Goal: Task Accomplishment & Management: Use online tool/utility

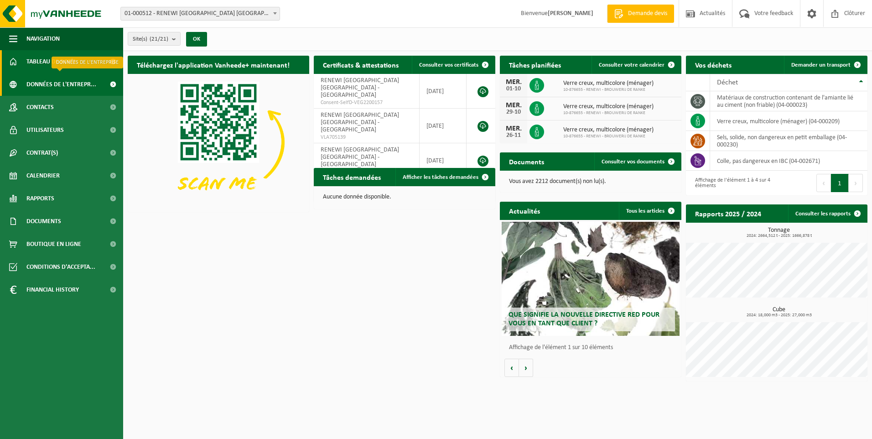
click at [68, 87] on span "Données de l'entrepr..." at bounding box center [61, 84] width 70 height 23
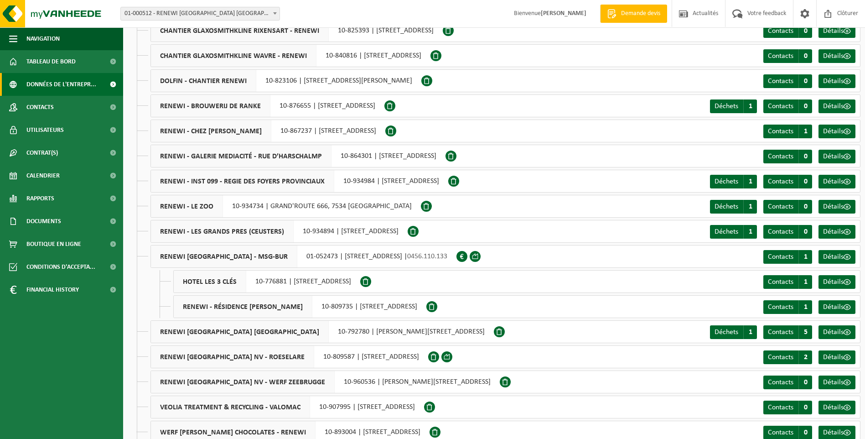
scroll to position [159, 0]
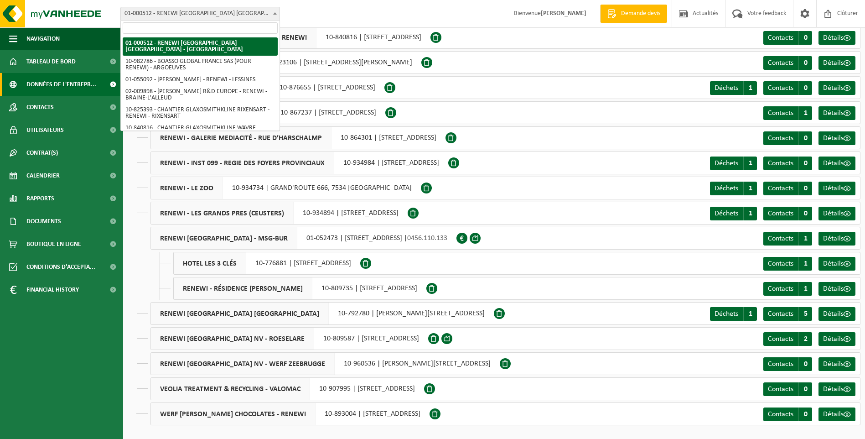
click at [242, 11] on span "01-000512 - RENEWI [GEOGRAPHIC_DATA] [GEOGRAPHIC_DATA] - [GEOGRAPHIC_DATA]" at bounding box center [200, 13] width 159 height 13
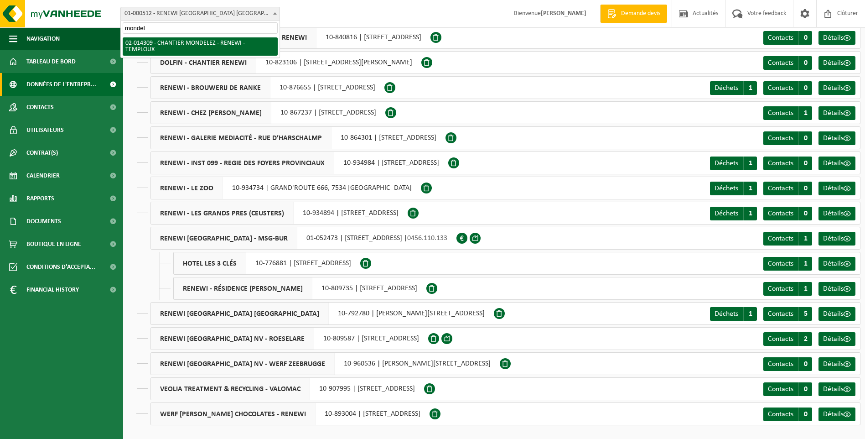
type input "mondel"
select select "30300"
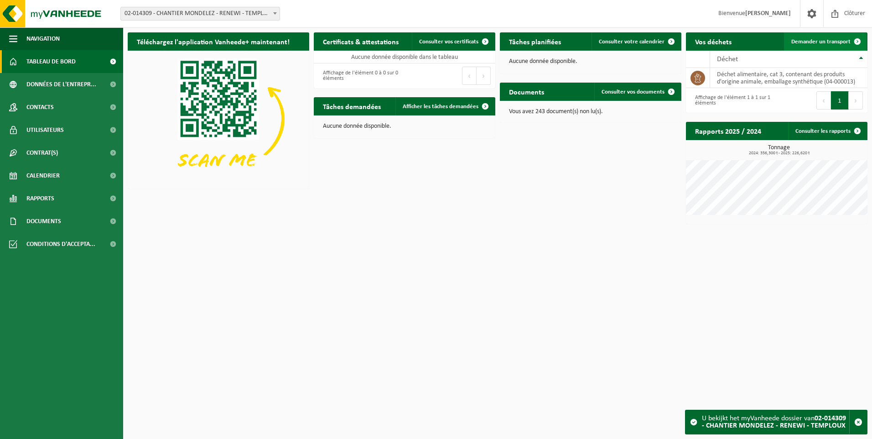
click at [834, 43] on span "Demander un transport" at bounding box center [820, 42] width 59 height 6
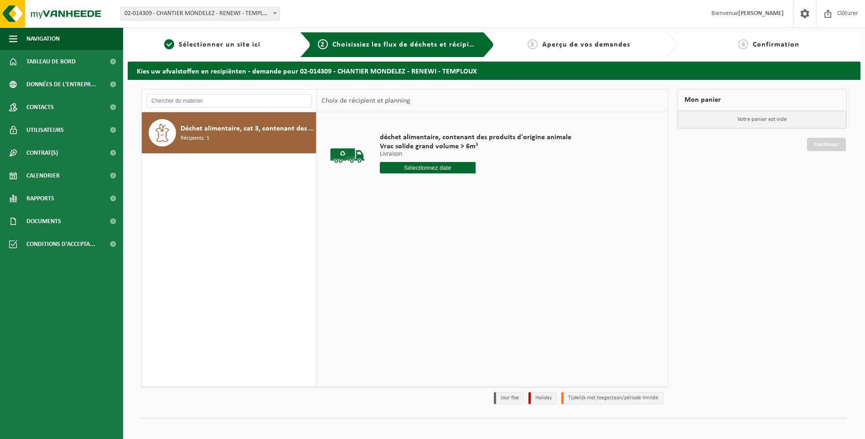
click at [417, 168] on input "text" at bounding box center [428, 167] width 96 height 11
click at [434, 249] on div "18" at bounding box center [436, 248] width 16 height 15
type input "à partir de 2025-09-18"
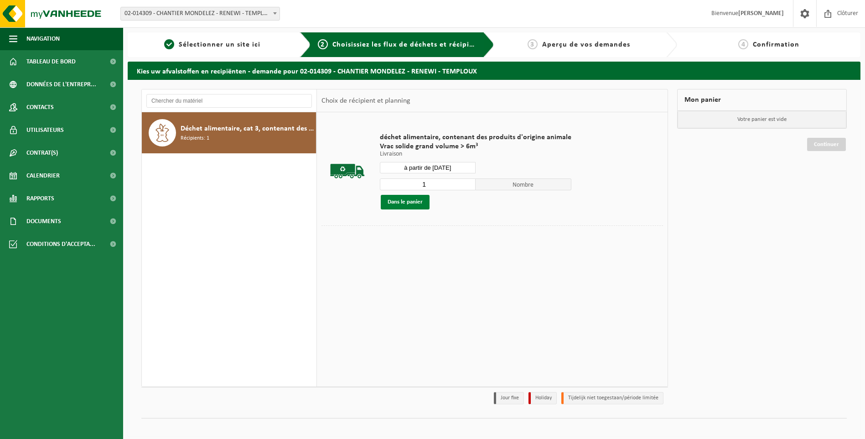
click at [413, 204] on button "Dans le panier" at bounding box center [405, 202] width 49 height 15
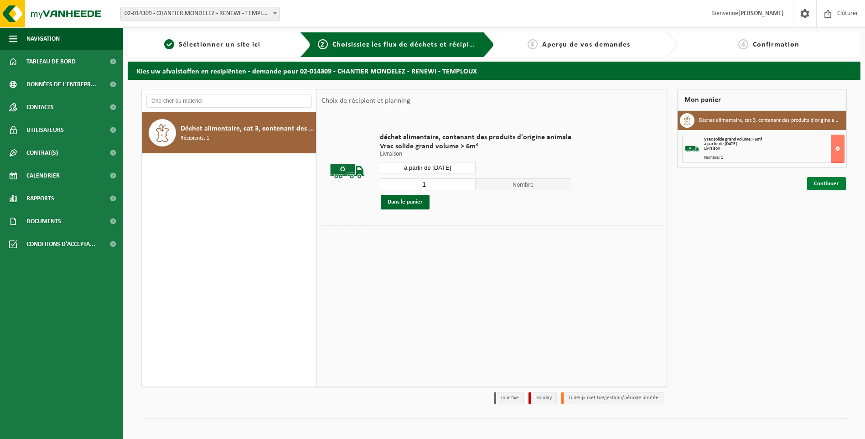
click at [822, 184] on link "Continuer" at bounding box center [826, 183] width 39 height 13
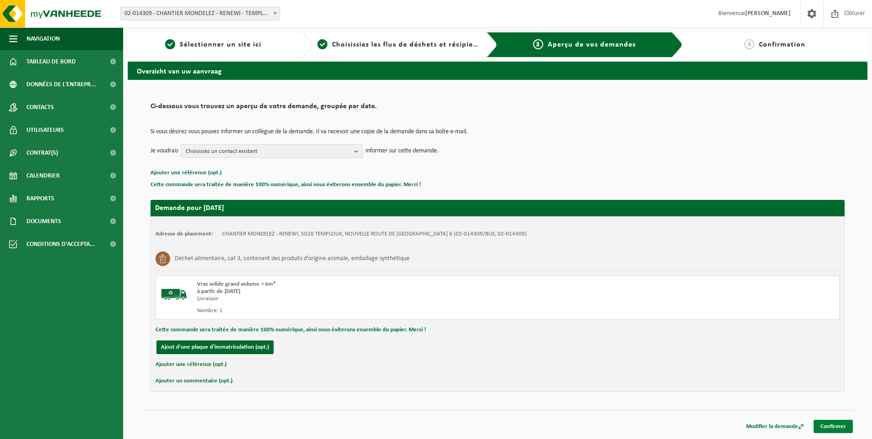
click at [829, 427] on link "Confirmer" at bounding box center [832, 425] width 39 height 13
